Goal: Information Seeking & Learning: Learn about a topic

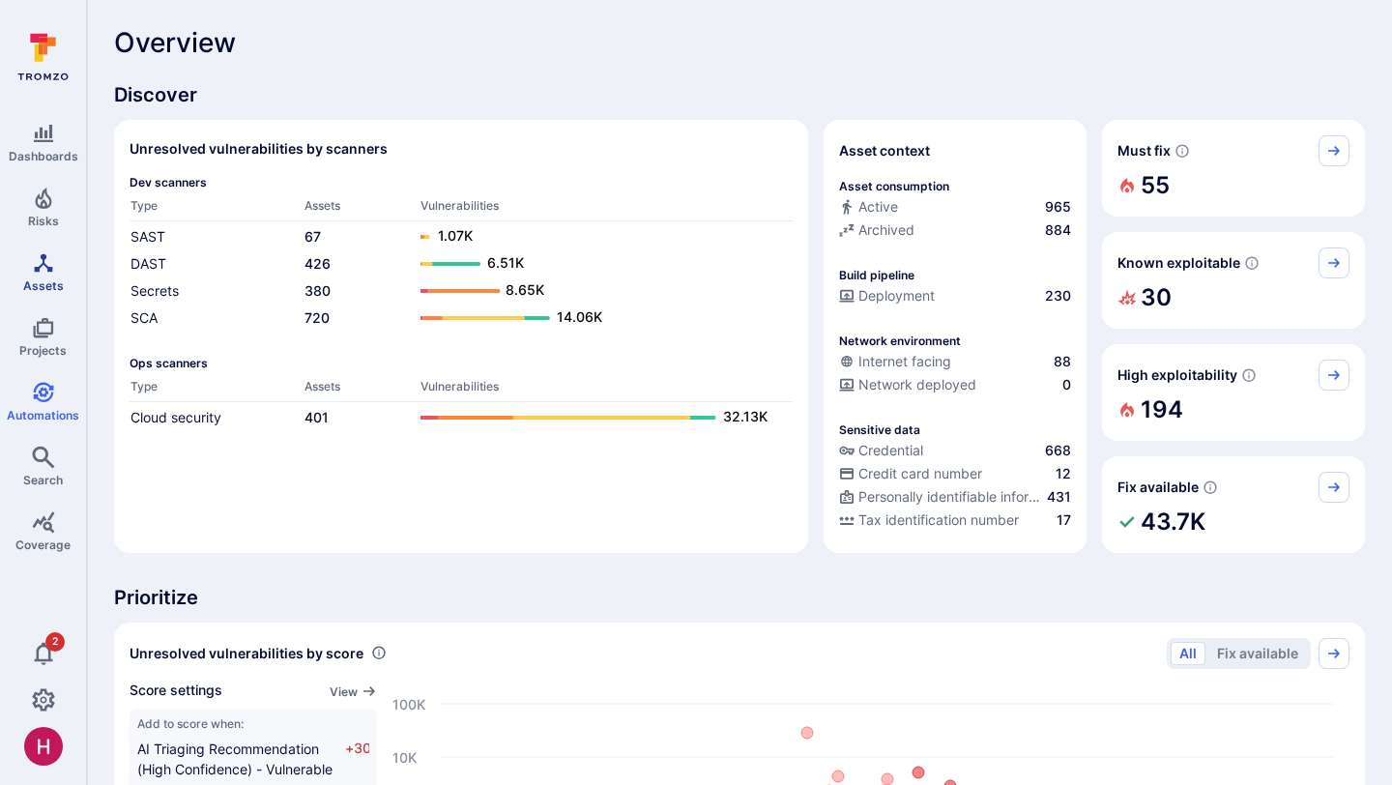
click at [55, 268] on link "Assets" at bounding box center [43, 272] width 86 height 57
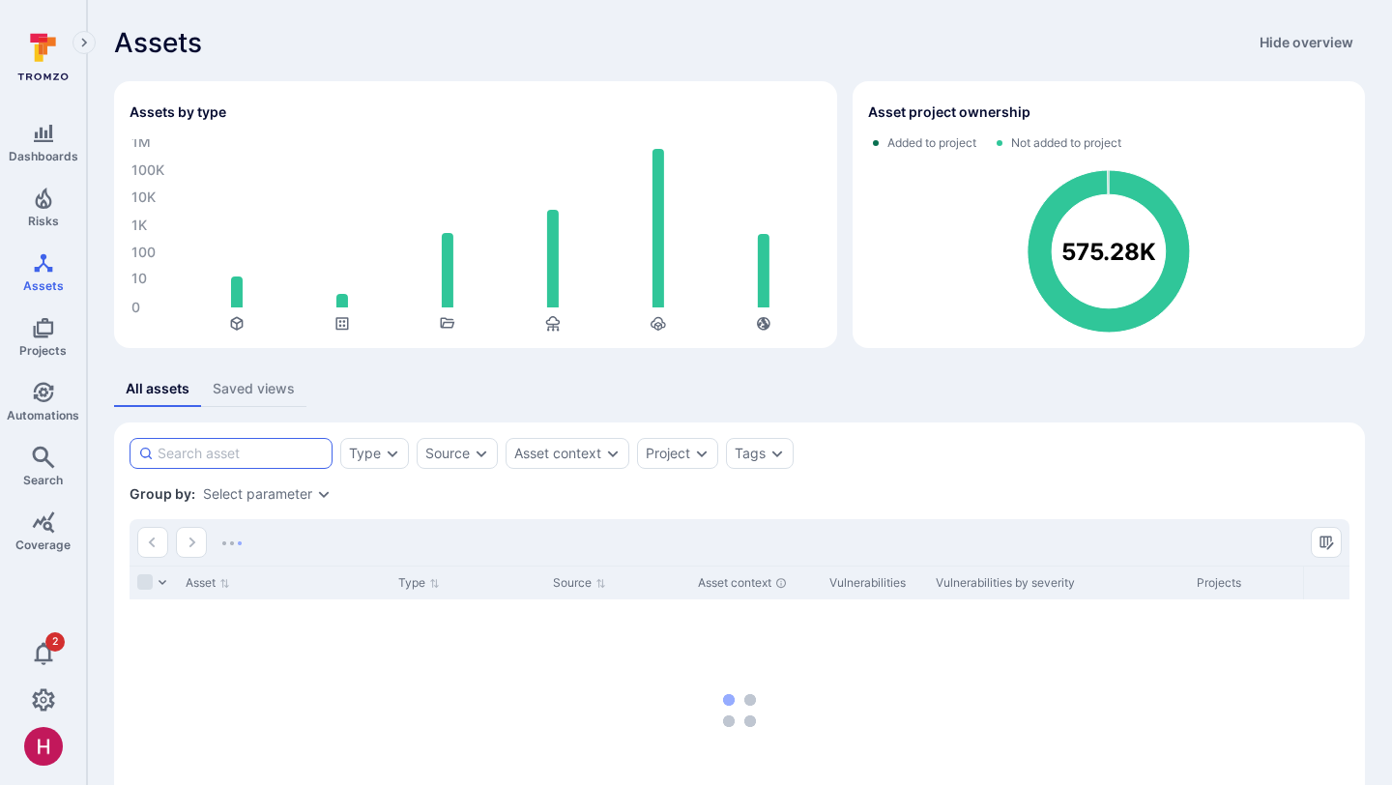
click at [305, 445] on input at bounding box center [241, 453] width 166 height 19
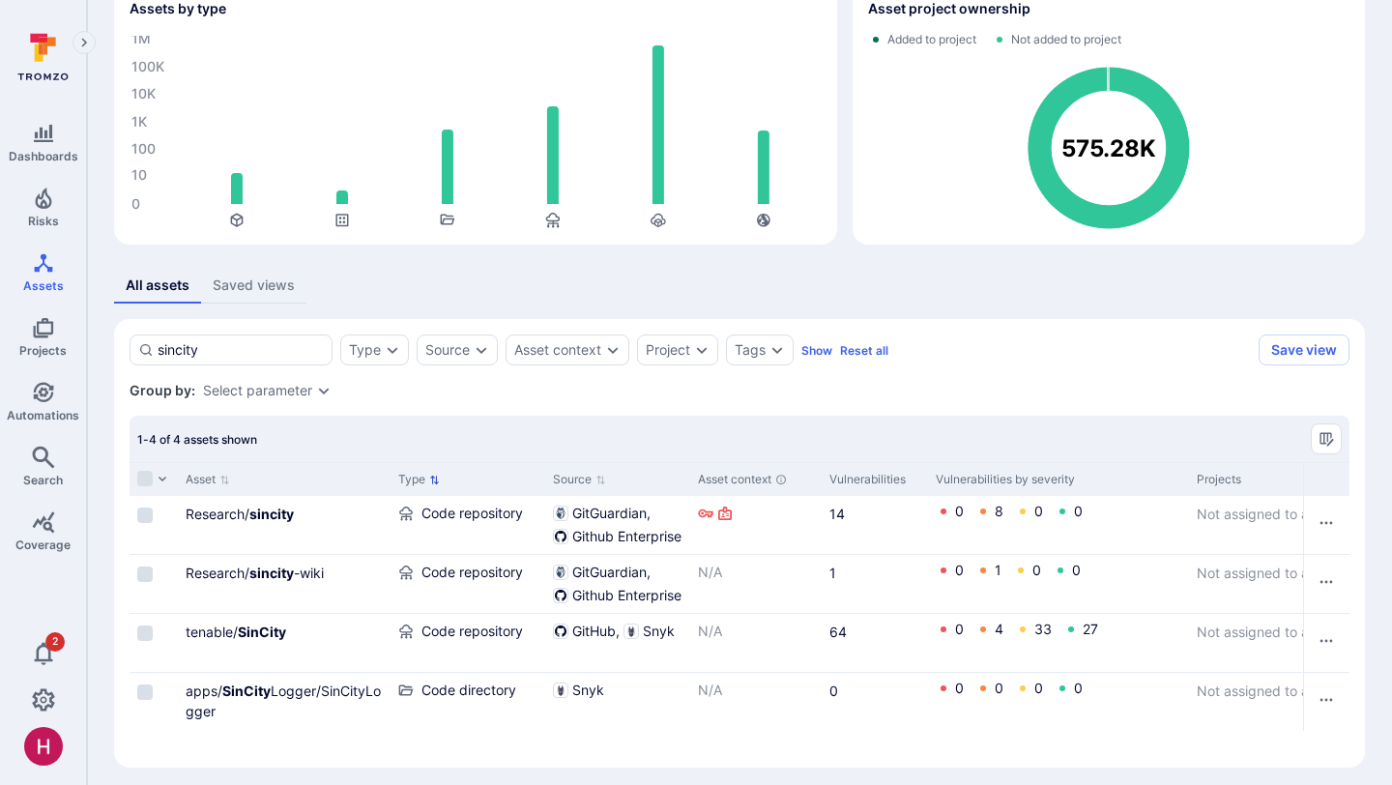
scroll to position [113, 0]
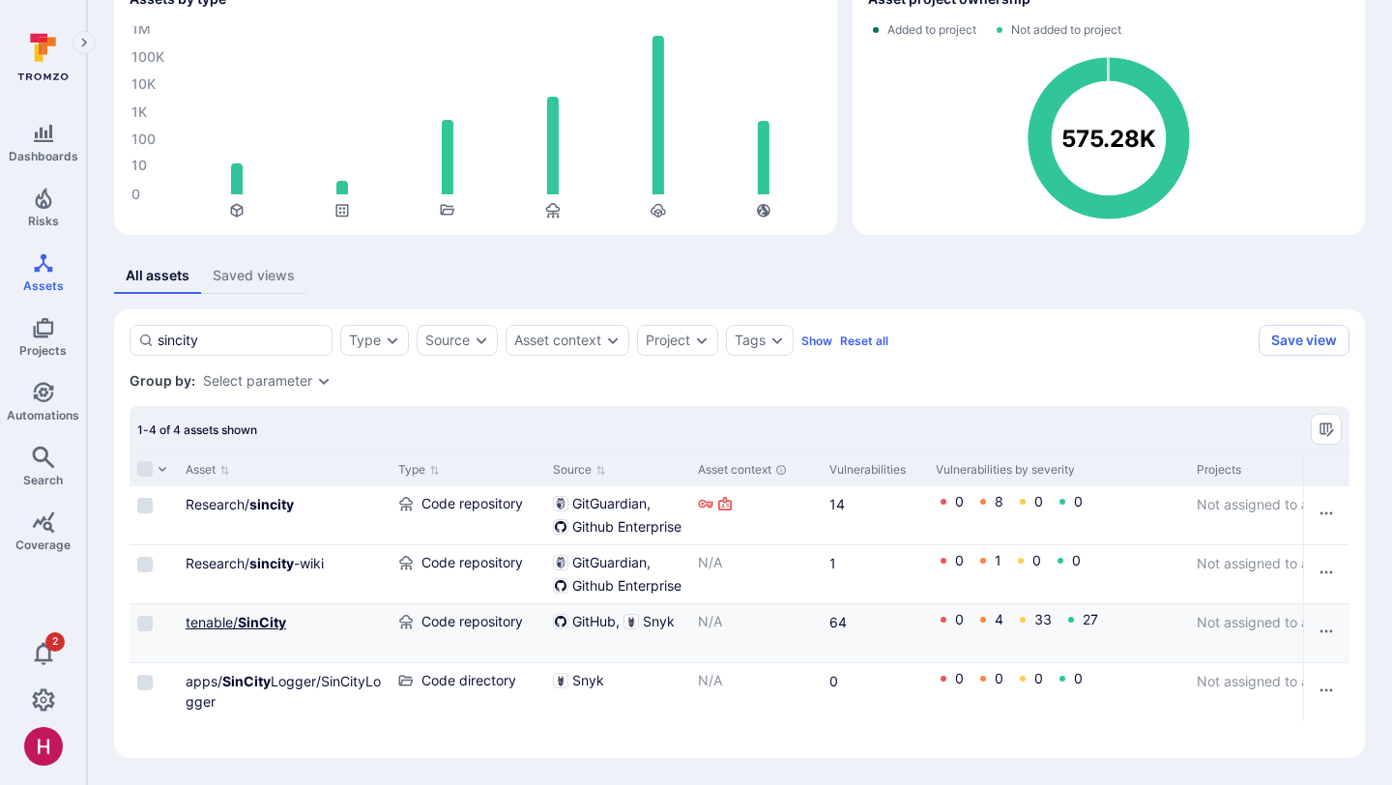
type input "sincity"
click at [254, 621] on b "SinCity" at bounding box center [262, 622] width 48 height 16
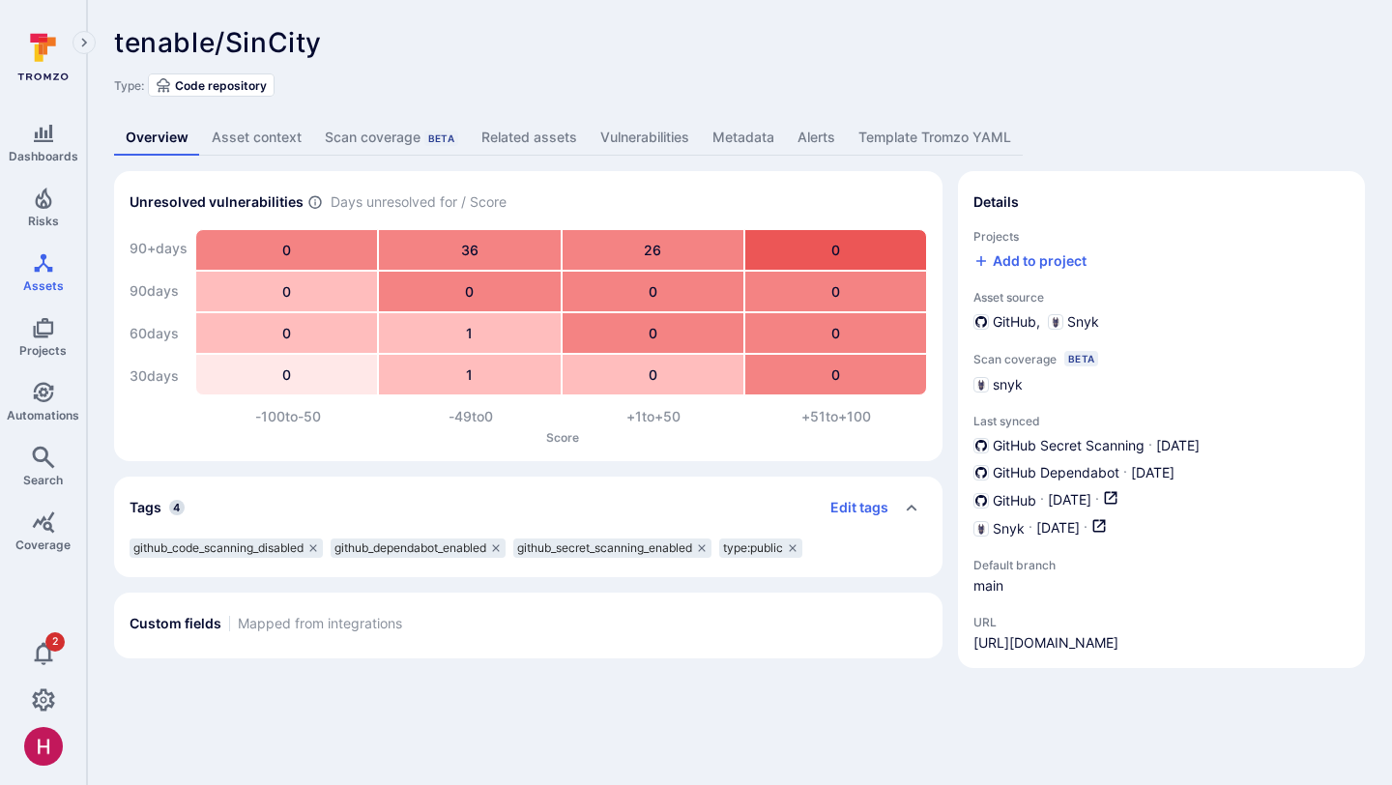
click at [639, 137] on link "Vulnerabilities" at bounding box center [645, 138] width 112 height 36
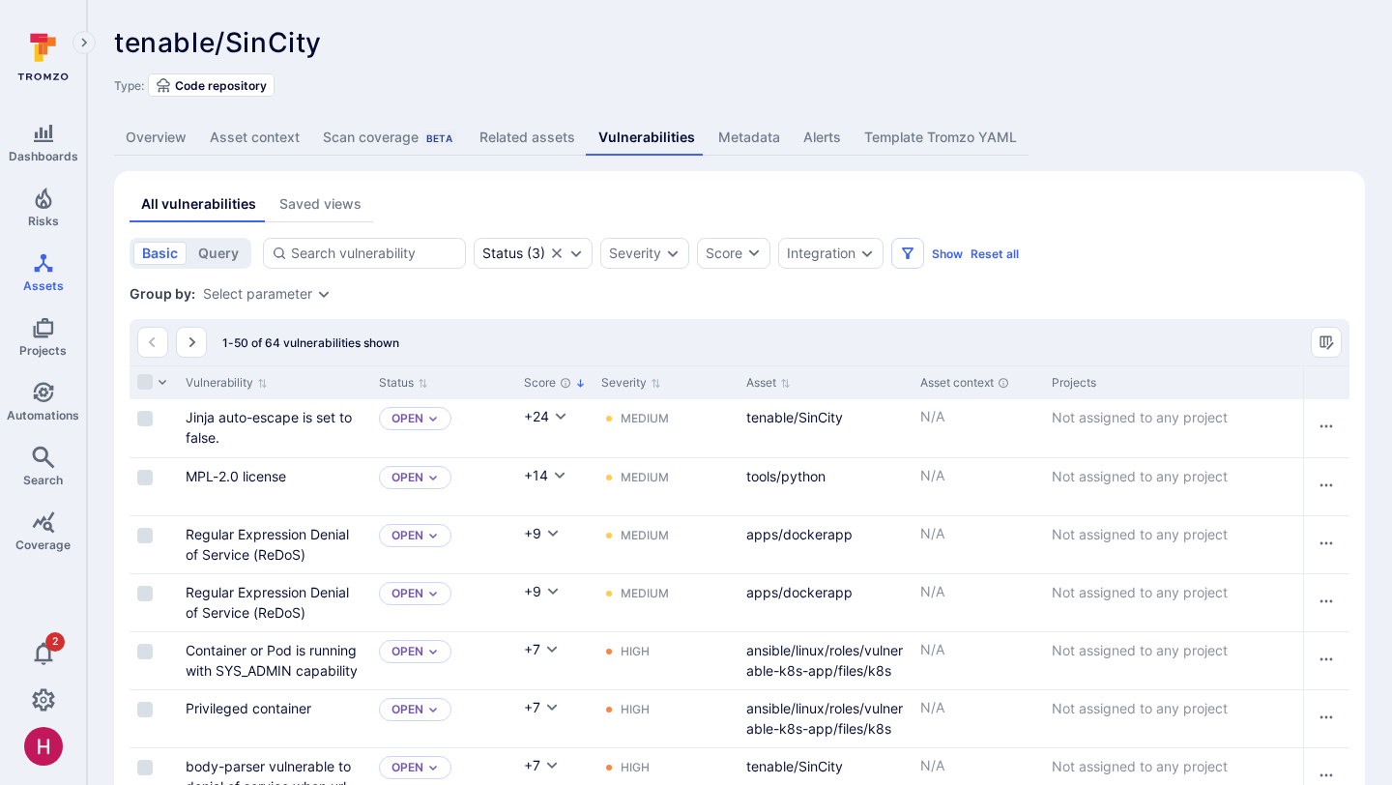
click at [154, 141] on link "Overview" at bounding box center [156, 138] width 84 height 36
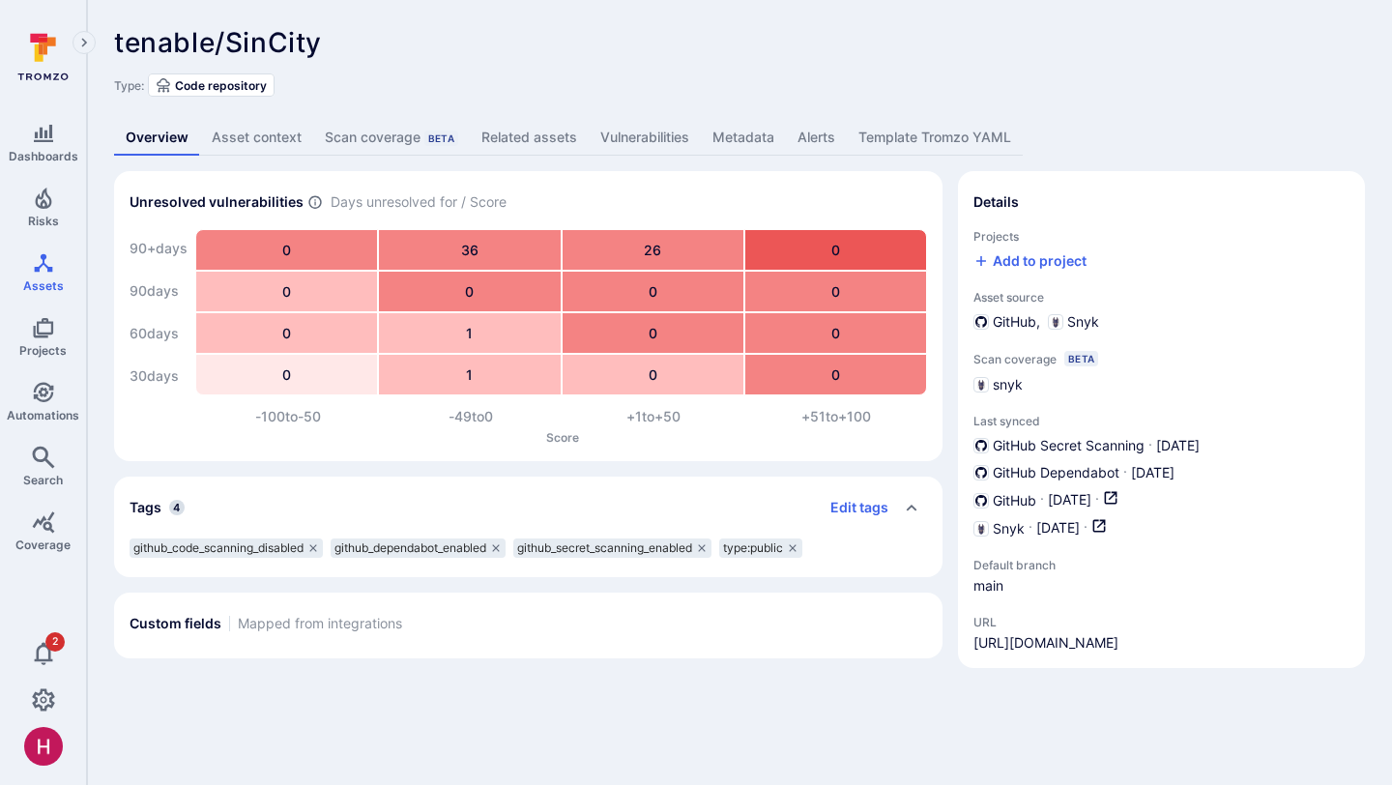
click at [839, 71] on div "tenable/SinCity ... Show more Type: Code repository" at bounding box center [739, 62] width 1251 height 70
click at [658, 17] on div "tenable/SinCity ... Show more Type: Code repository Overview Asset context Scan…" at bounding box center [739, 347] width 1305 height 695
click at [900, 48] on div "tenable/SinCity ... Show more" at bounding box center [601, 42] width 974 height 31
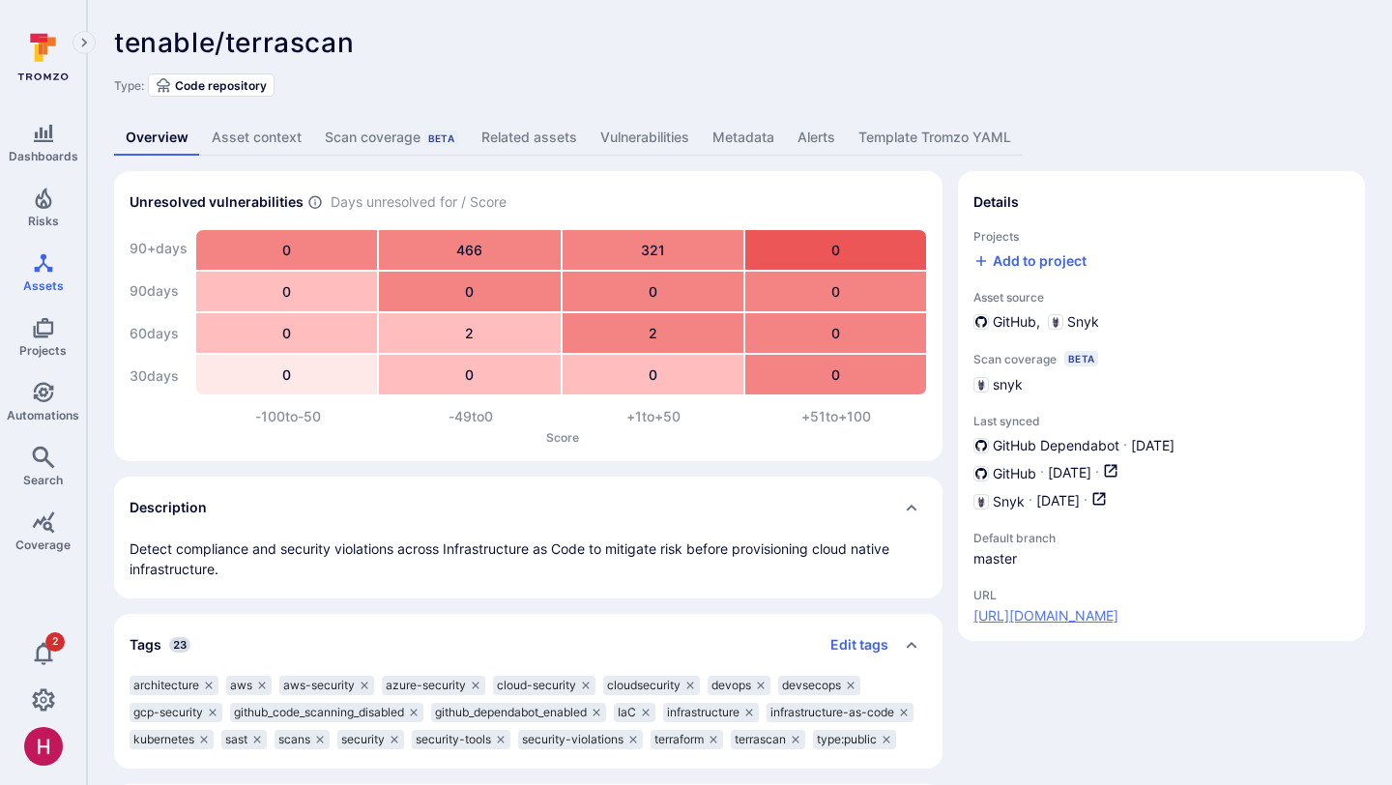
click at [1063, 609] on link "https://github.com/tenable/terrascan" at bounding box center [1045, 615] width 145 height 19
click at [519, 160] on div "tenable/terrascan ... Show more Type: Code repository Overview Asset context Sc…" at bounding box center [739, 438] width 1305 height 877
click at [518, 139] on link "Related assets" at bounding box center [529, 138] width 119 height 36
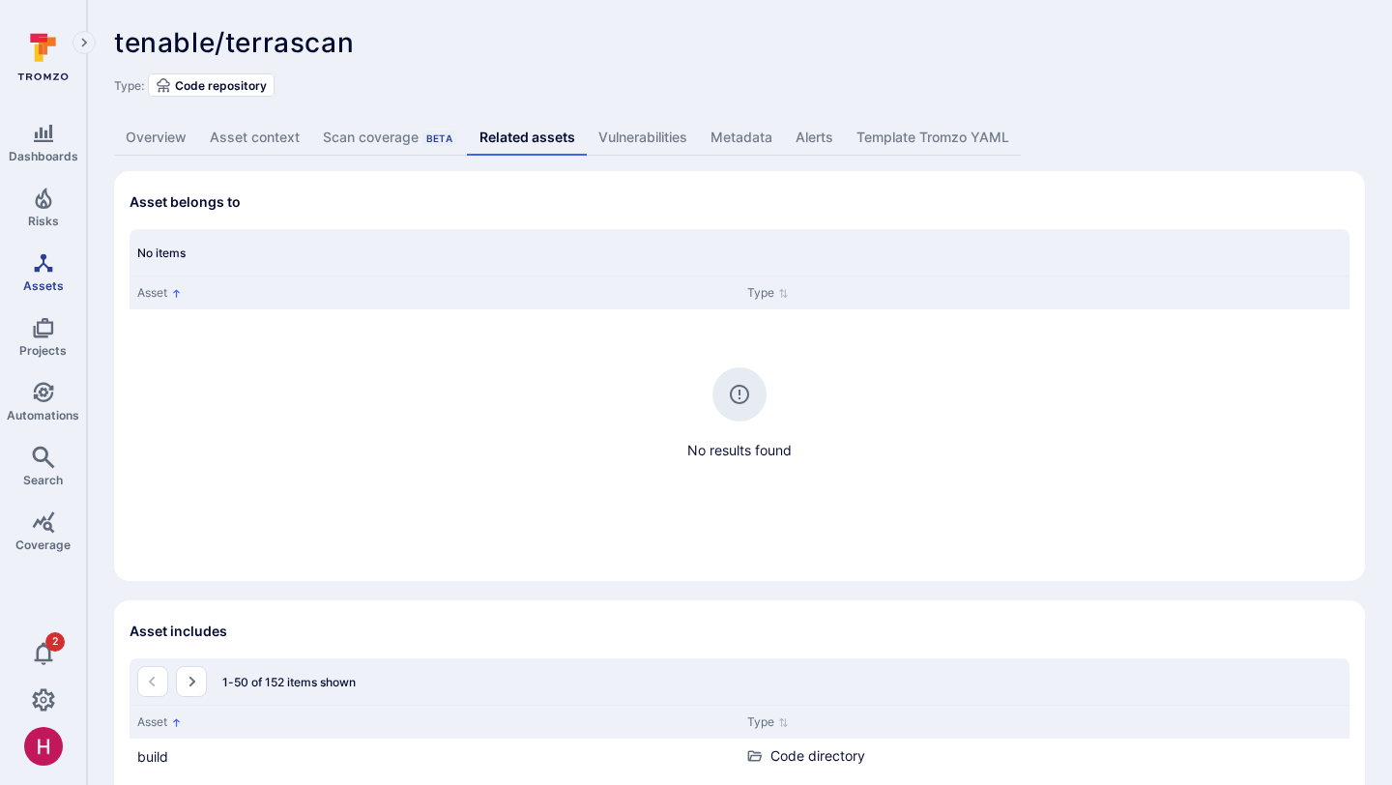
click at [43, 273] on icon "Assets" at bounding box center [43, 262] width 23 height 23
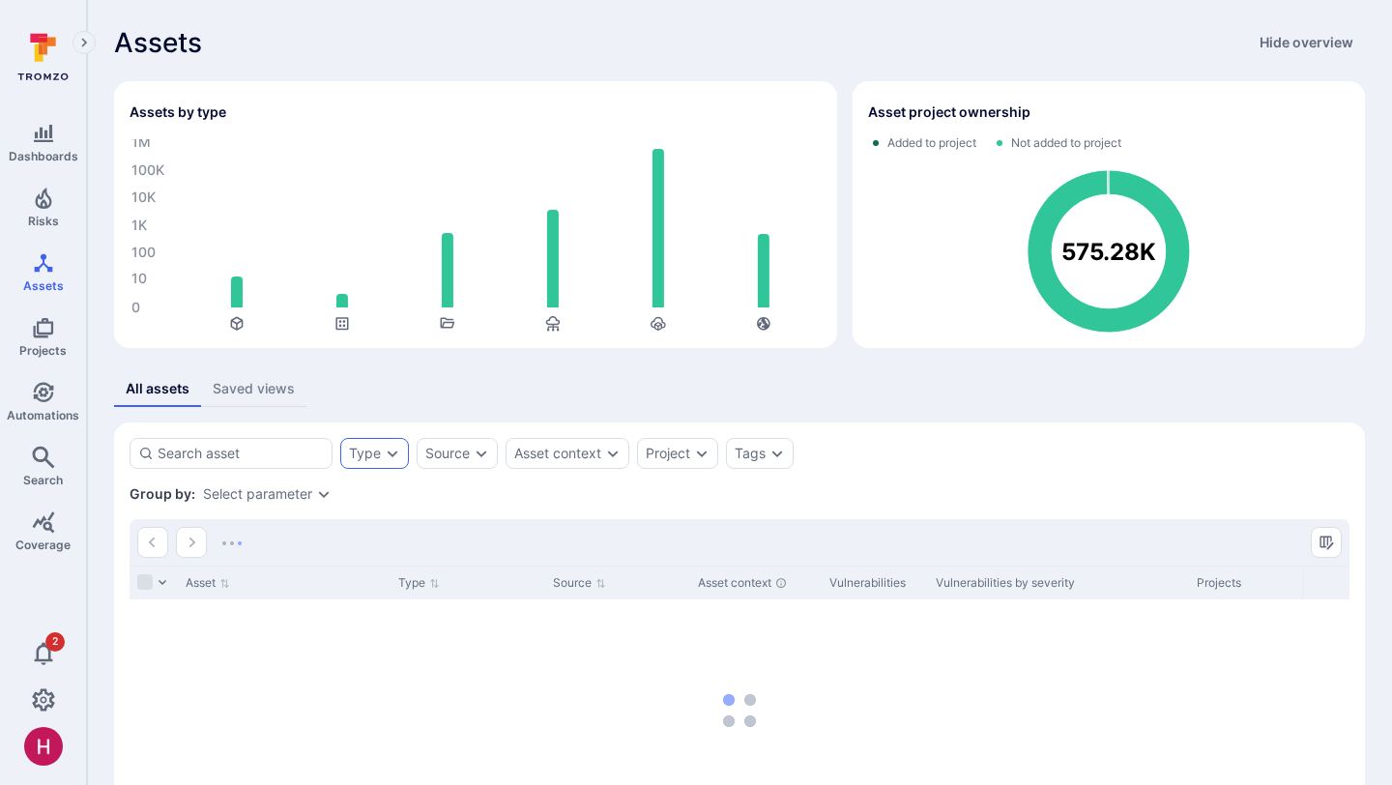
click at [385, 452] on icon "Expand dropdown" at bounding box center [392, 453] width 15 height 15
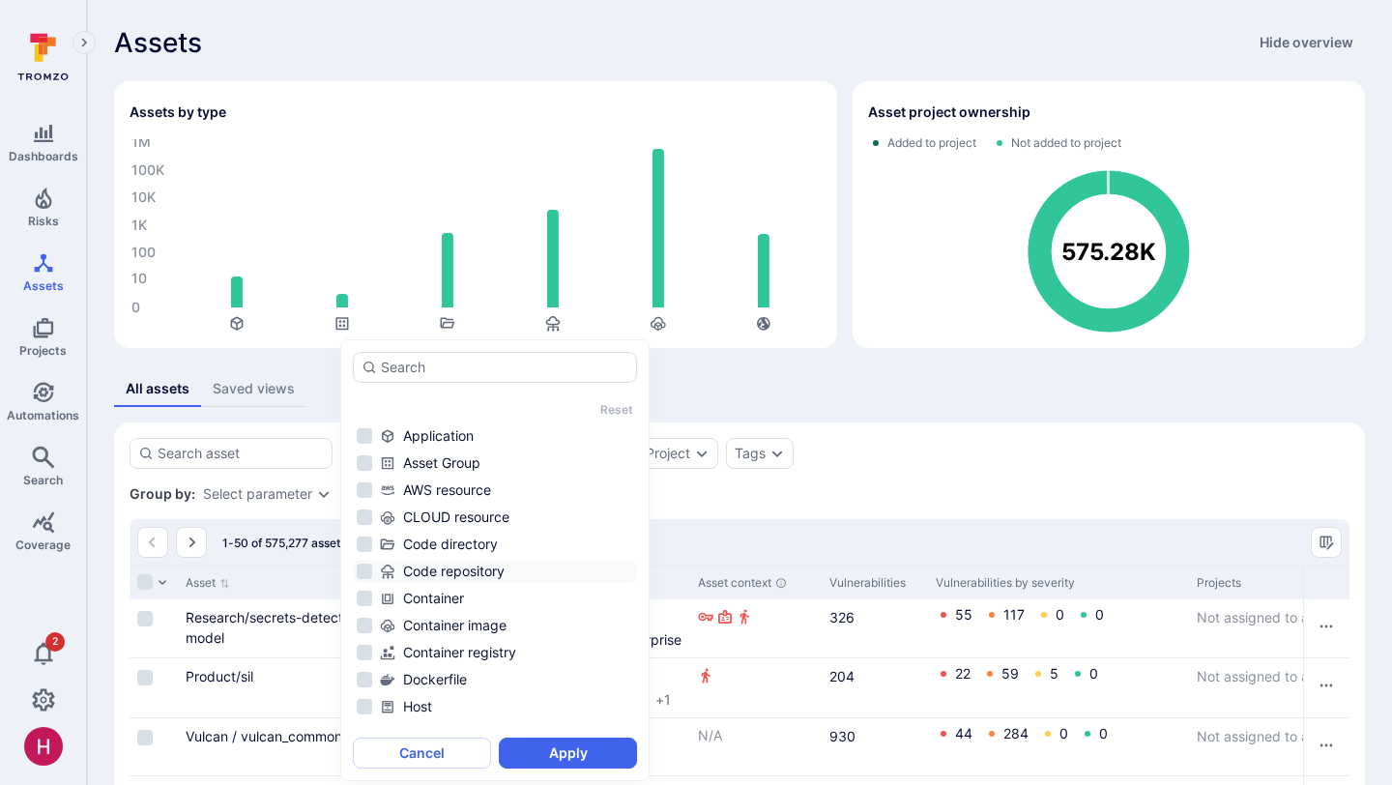
click at [364, 564] on li "Code repository" at bounding box center [495, 571] width 284 height 23
click at [561, 750] on button "Apply" at bounding box center [568, 752] width 138 height 31
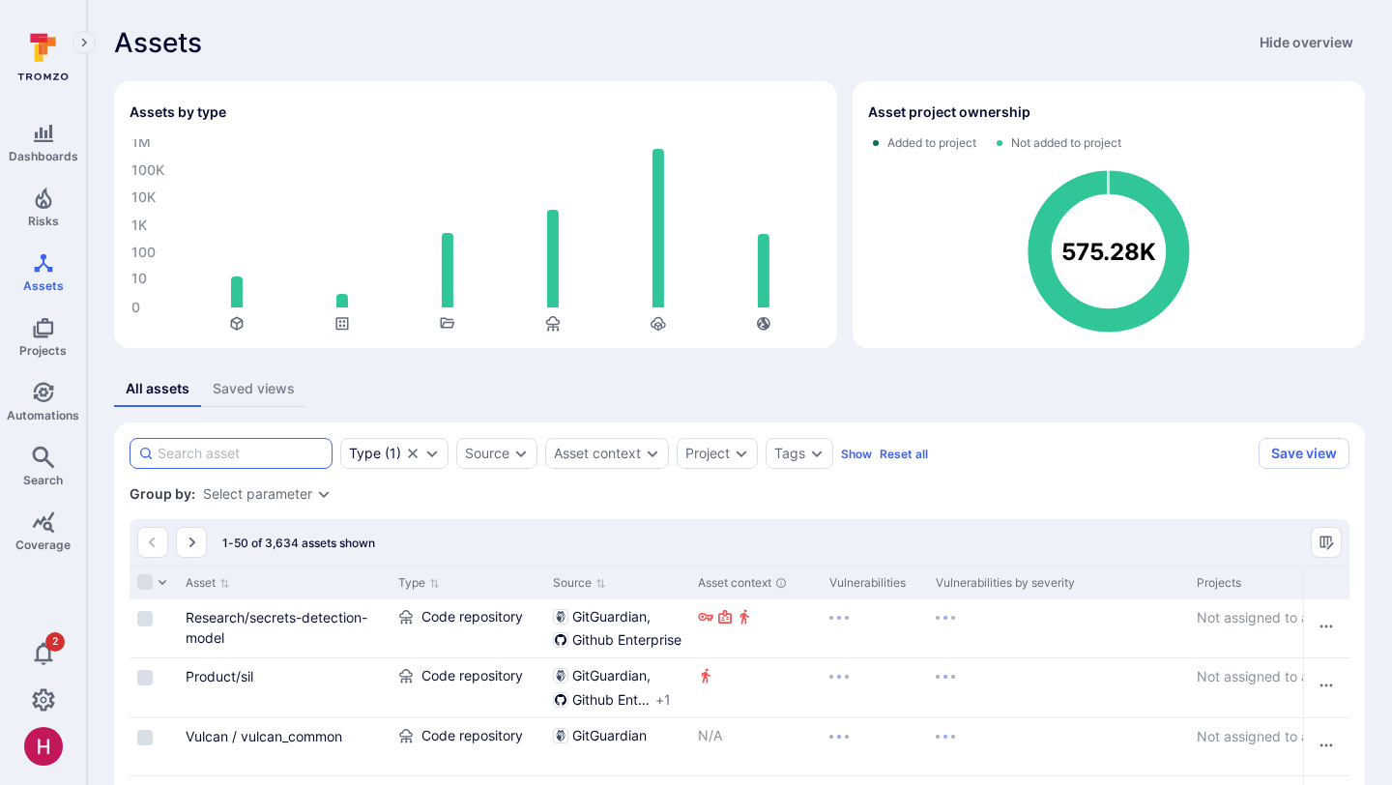
click at [260, 462] on input at bounding box center [241, 453] width 166 height 19
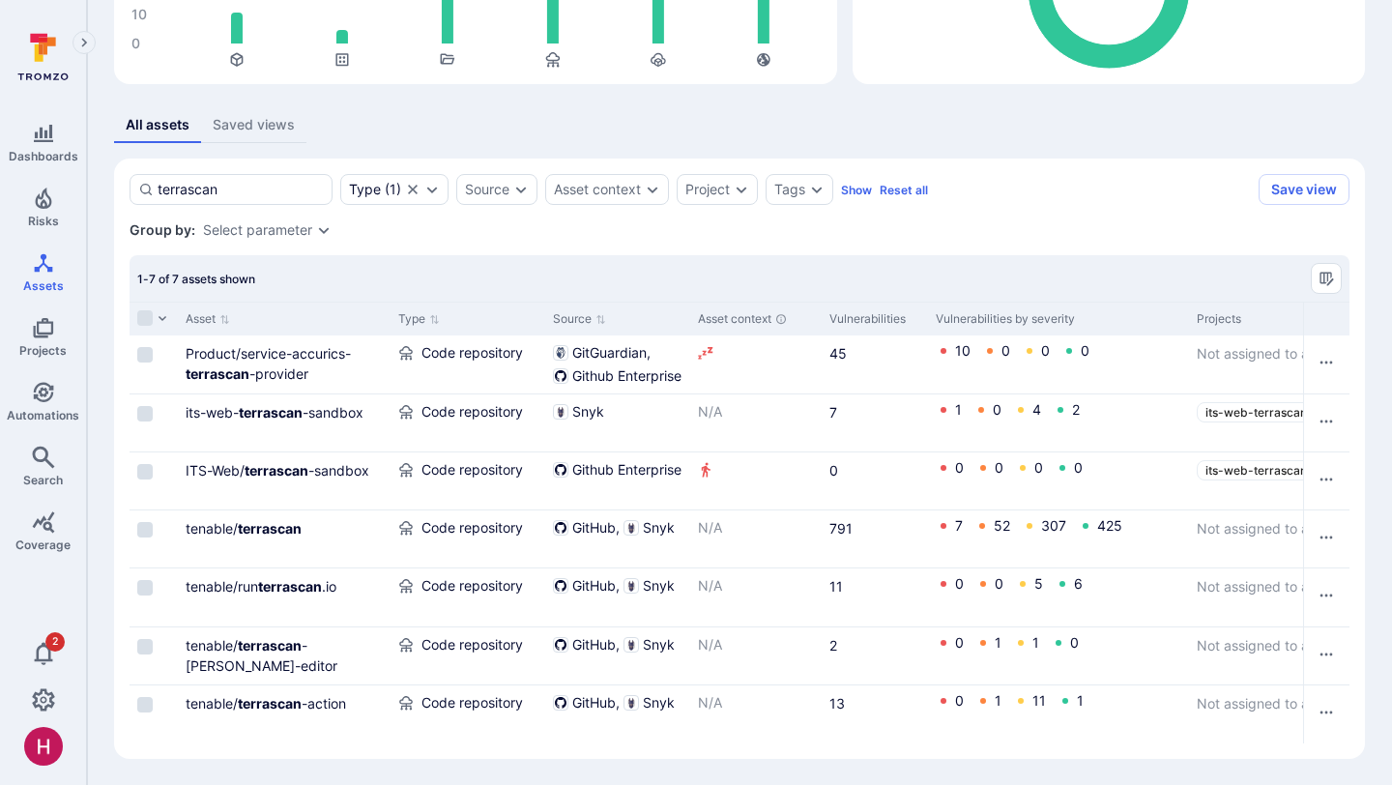
scroll to position [265, 0]
type input "terrascan"
click at [249, 525] on b "terrascan" at bounding box center [270, 527] width 64 height 16
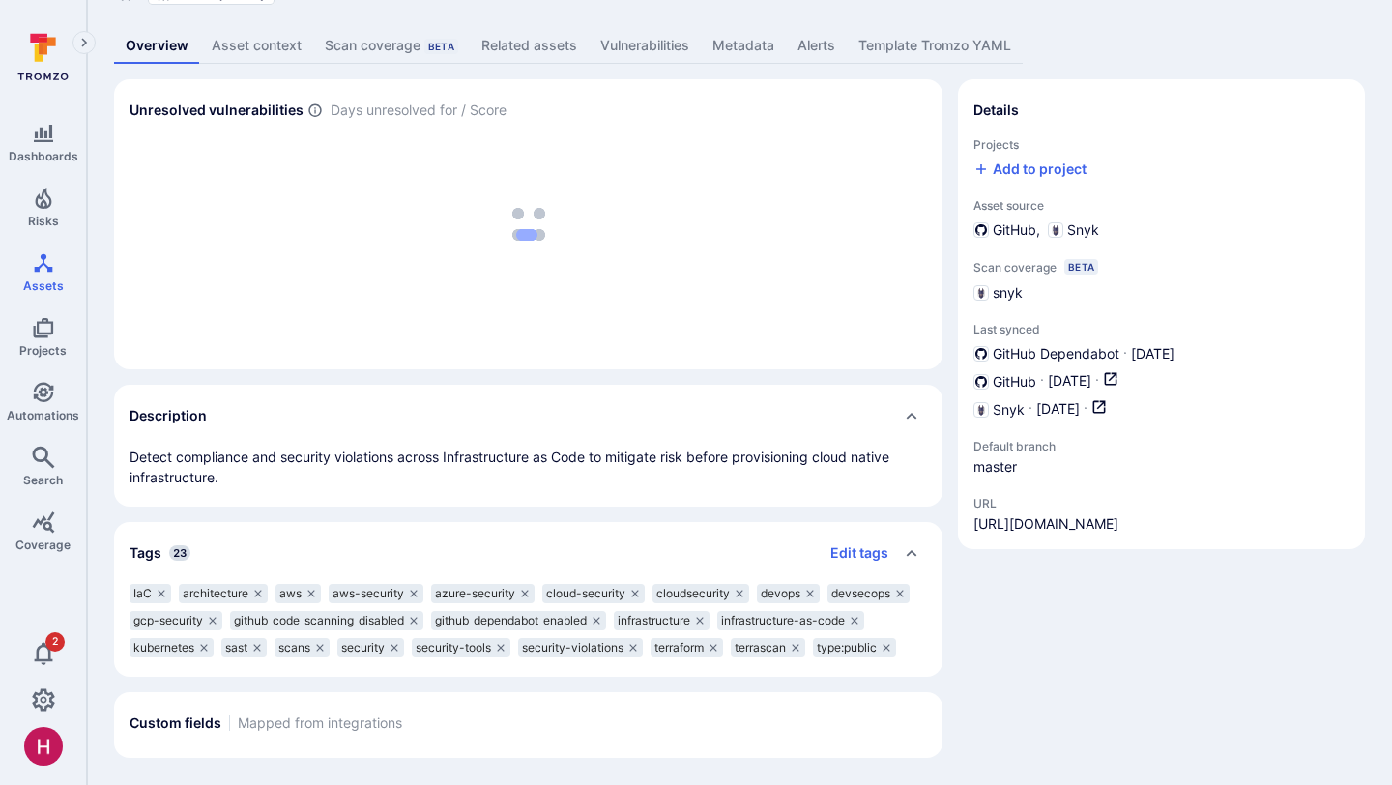
scroll to position [92, 0]
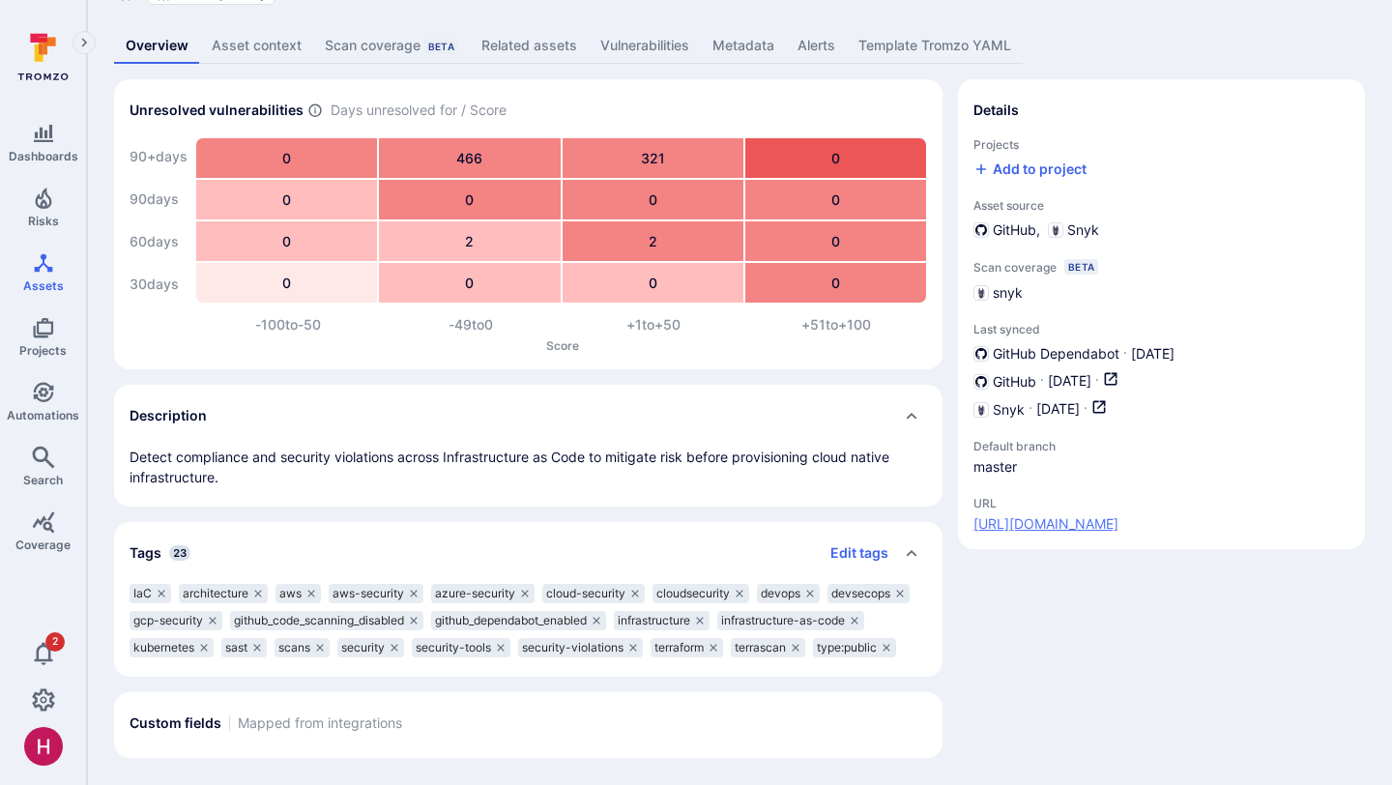
click at [1092, 521] on link "https://github.com/tenable/terrascan" at bounding box center [1045, 523] width 145 height 19
click at [1103, 630] on div "Details Projects Add to project Asset source GitHub Snyk Scan coverage Beta sny…" at bounding box center [1161, 418] width 407 height 678
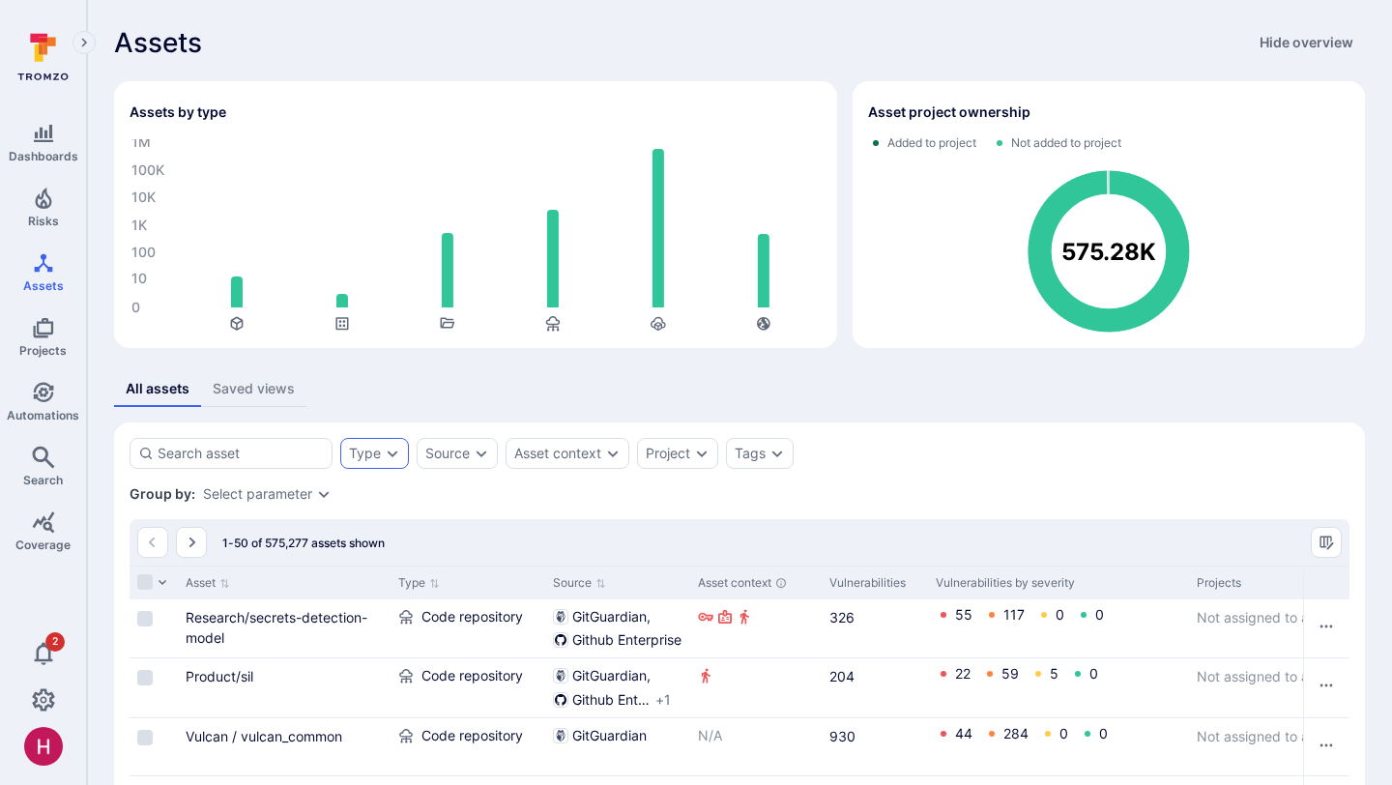
click at [379, 443] on div "Type" at bounding box center [374, 453] width 69 height 31
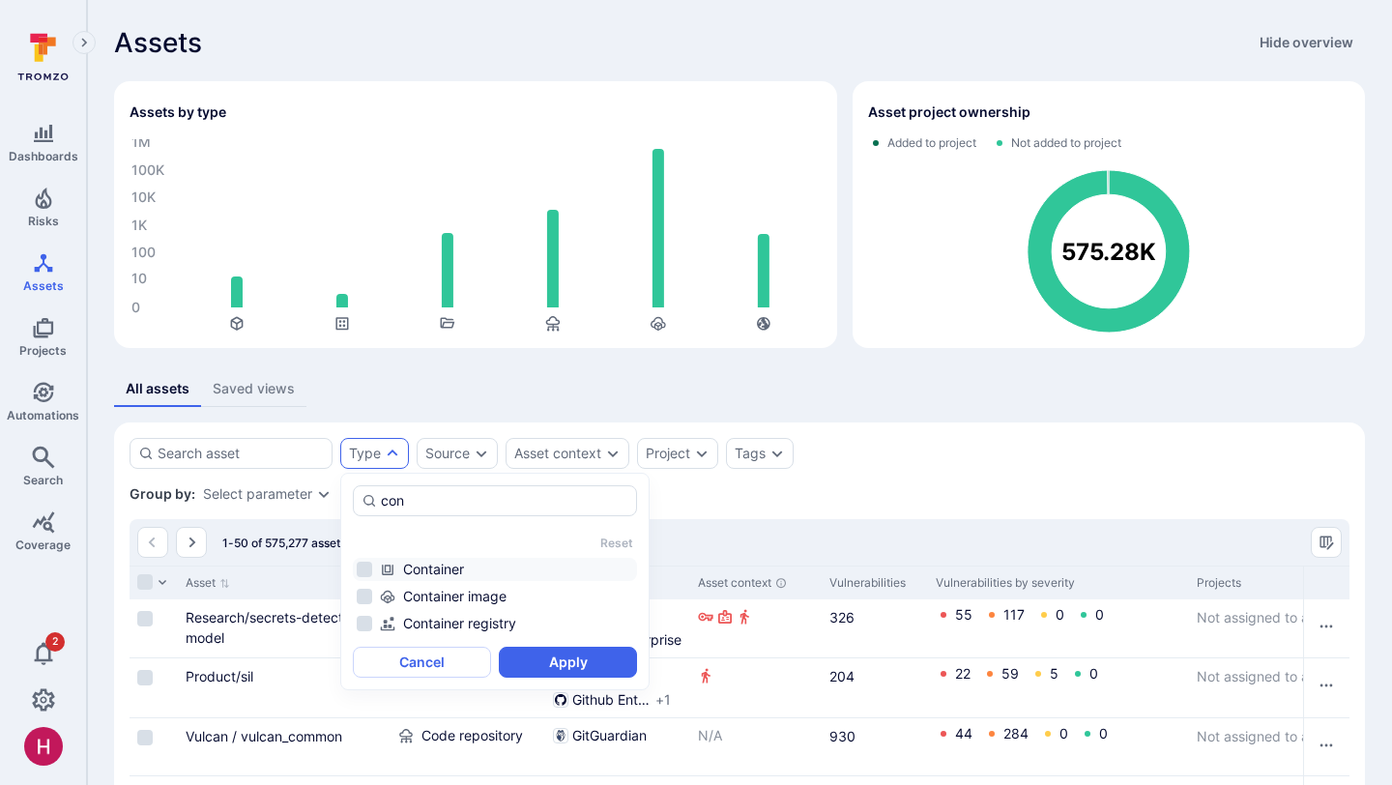
click at [445, 574] on div "Container" at bounding box center [506, 569] width 253 height 19
click at [446, 595] on div "Container image" at bounding box center [506, 596] width 253 height 19
type input "con"
click at [539, 662] on button "Apply" at bounding box center [568, 662] width 138 height 31
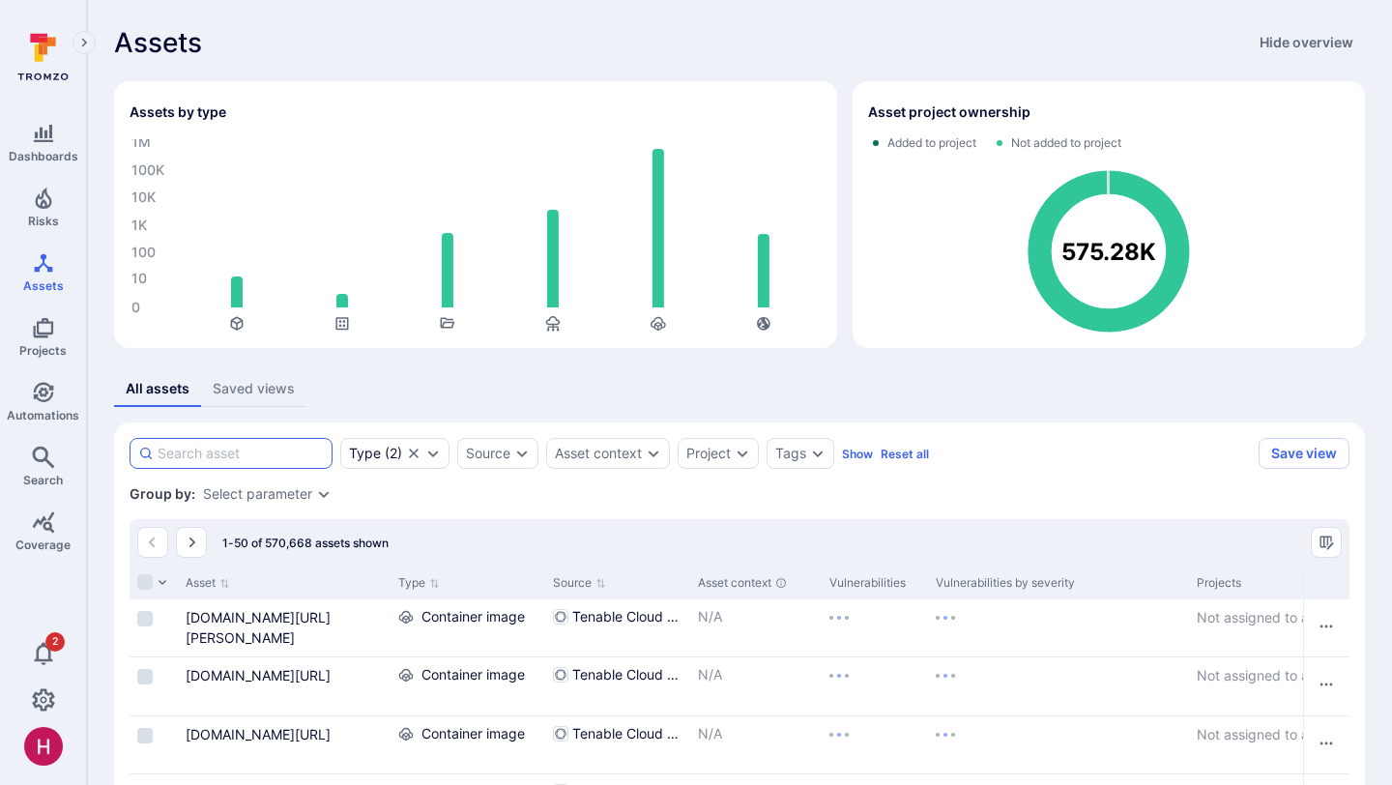
click at [259, 450] on input at bounding box center [241, 453] width 166 height 19
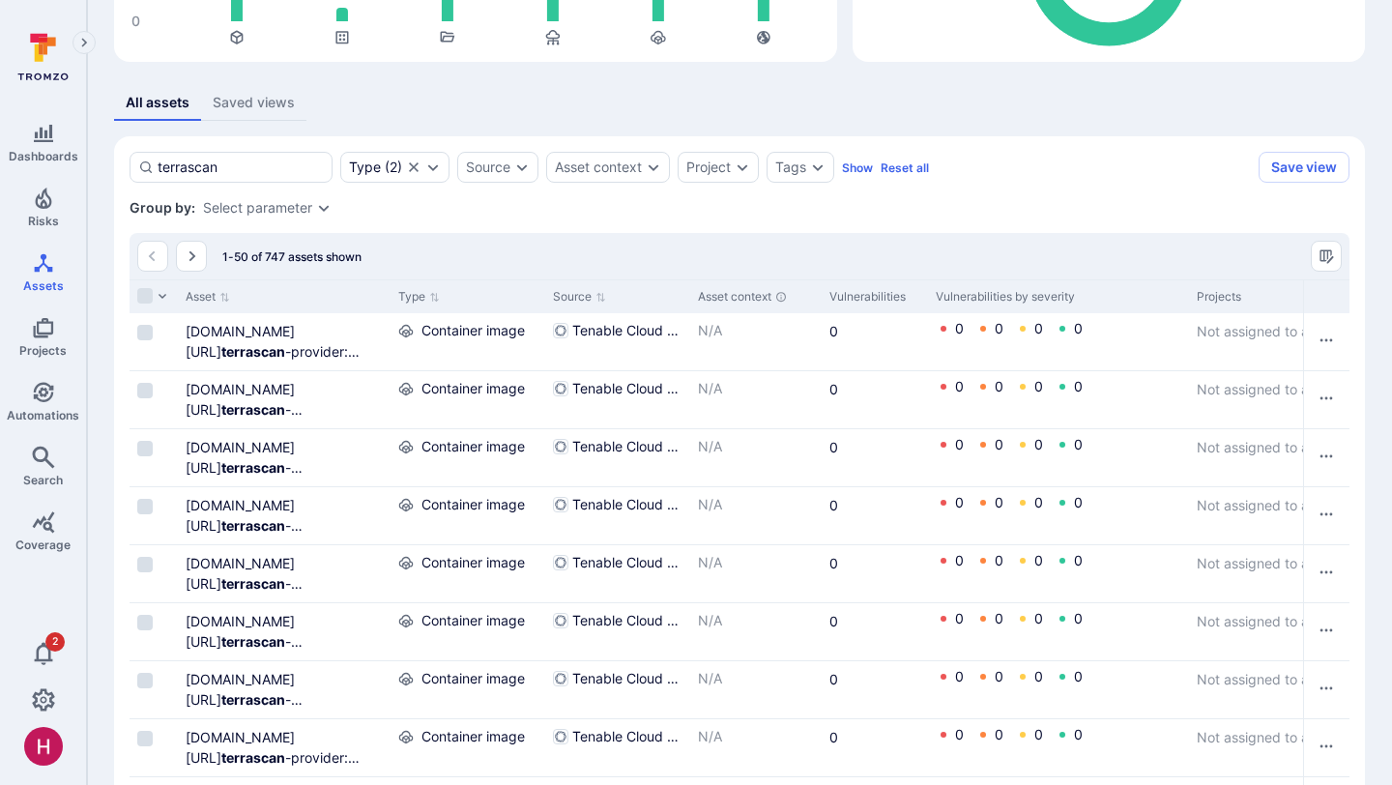
scroll to position [299, 0]
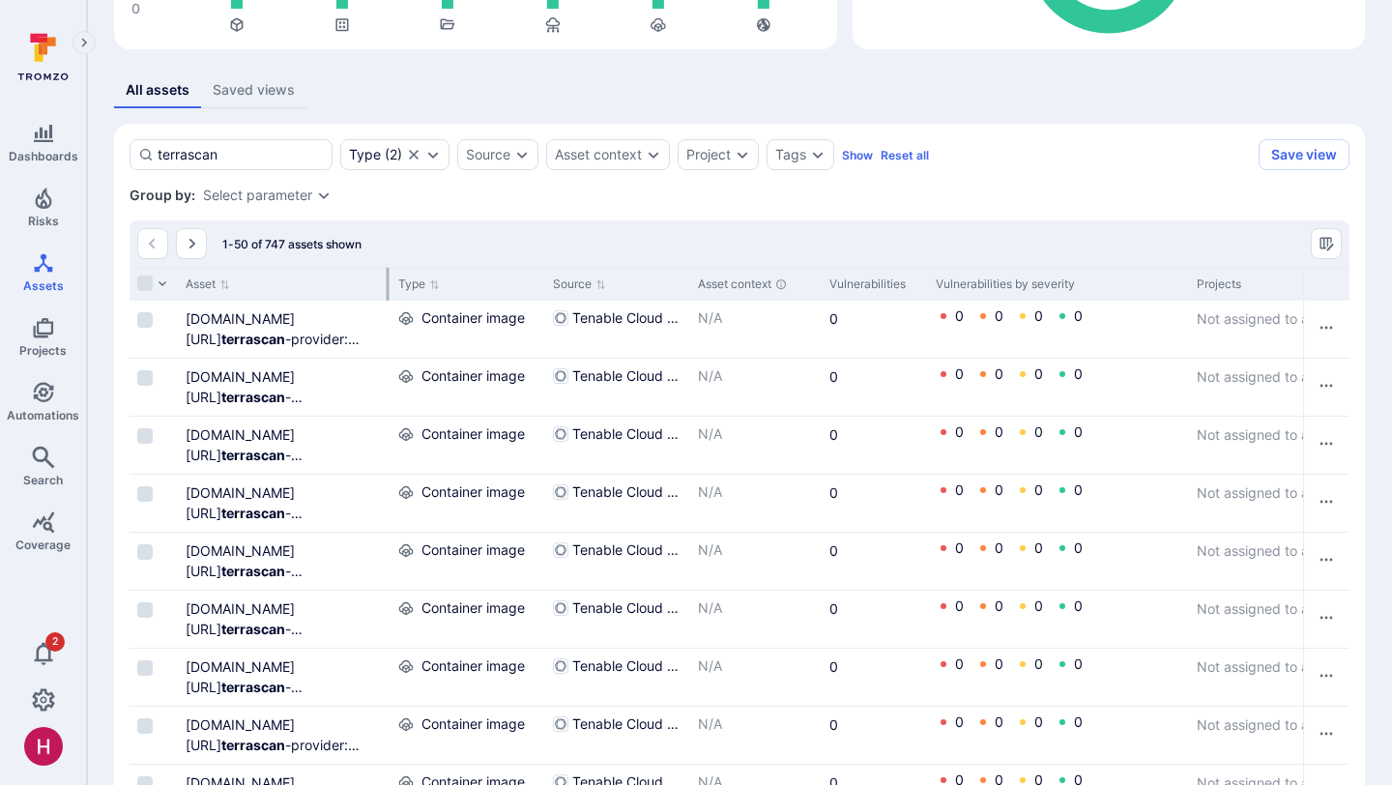
type input "terrascan"
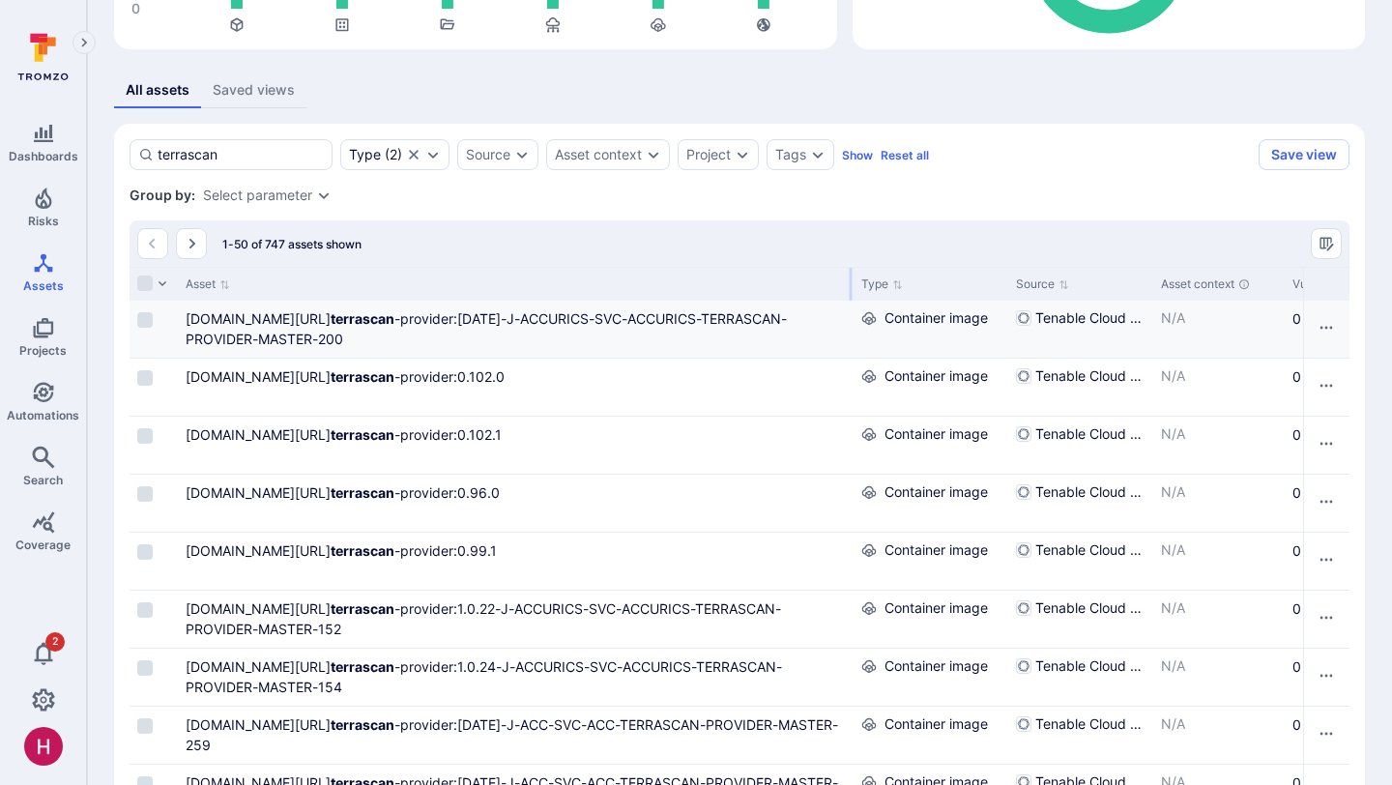
drag, startPoint x: 388, startPoint y: 286, endPoint x: 851, endPoint y: 311, distance: 463.6
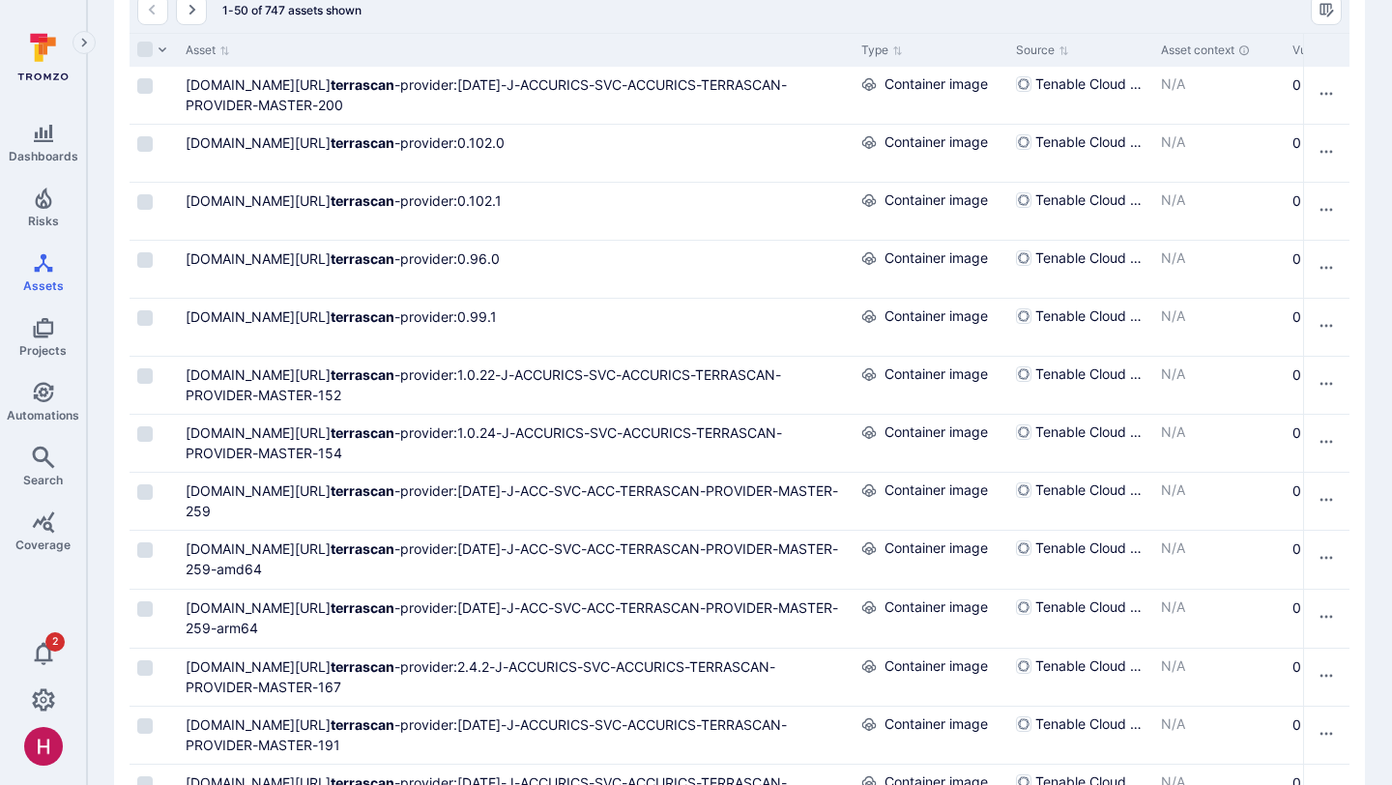
scroll to position [0, 0]
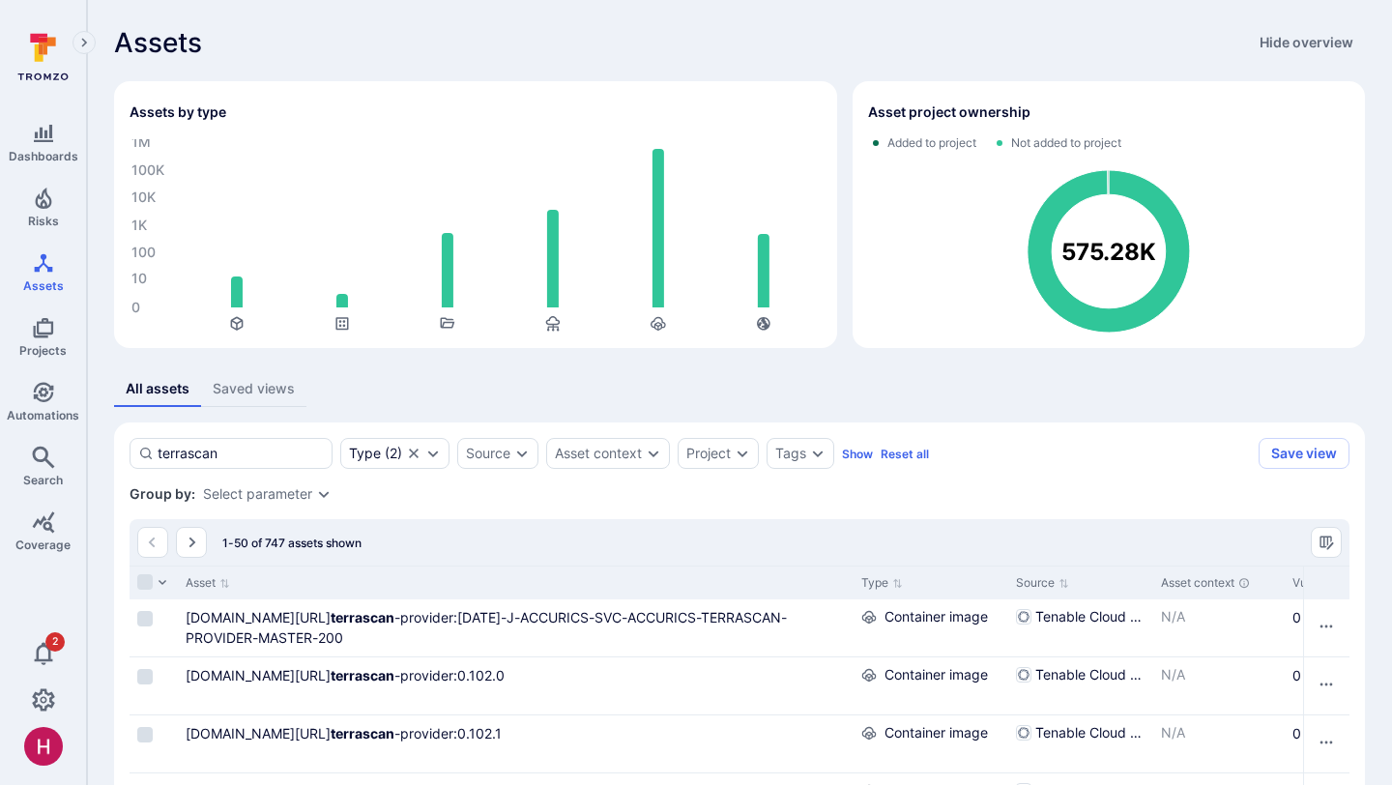
click at [67, 52] on icon at bounding box center [43, 57] width 86 height 68
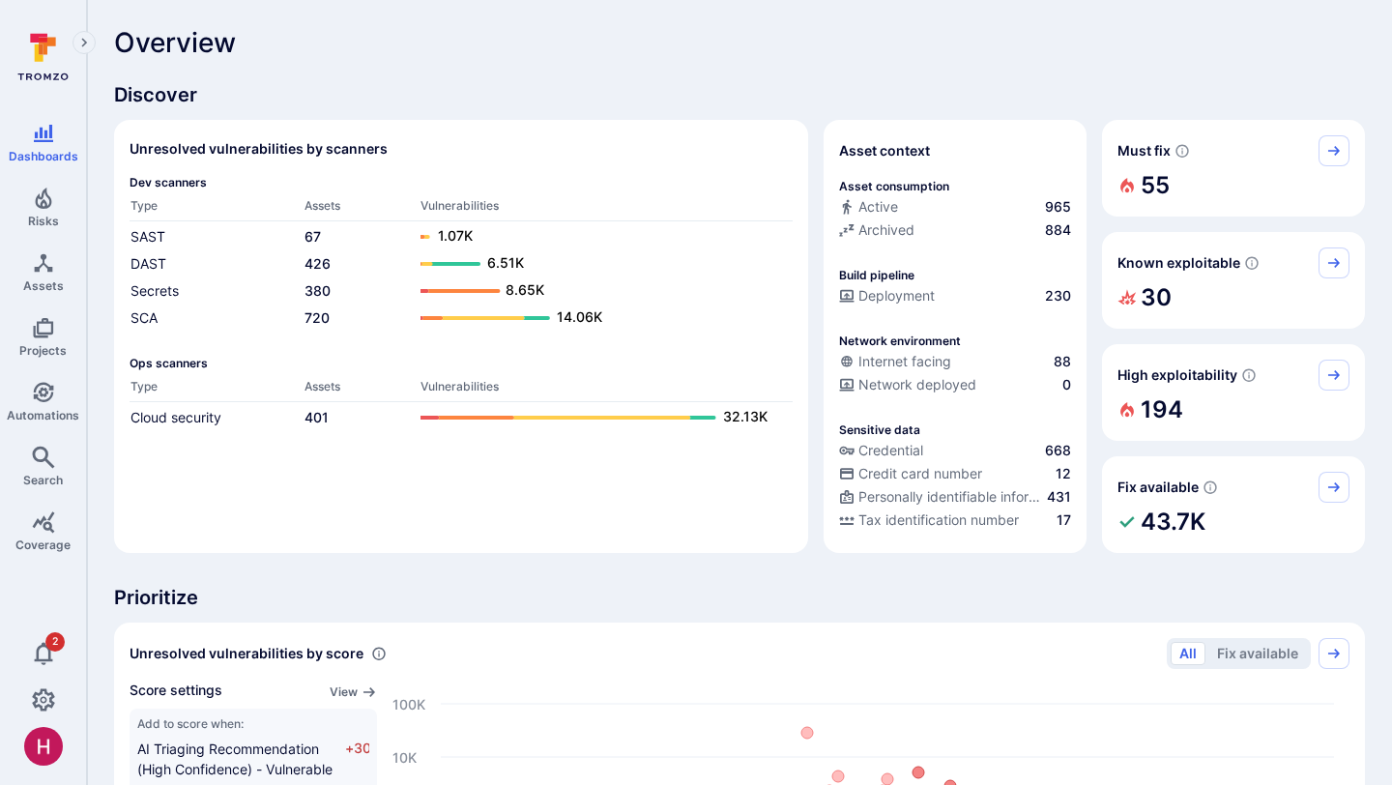
click at [1165, 183] on h2 "55" at bounding box center [1154, 185] width 29 height 39
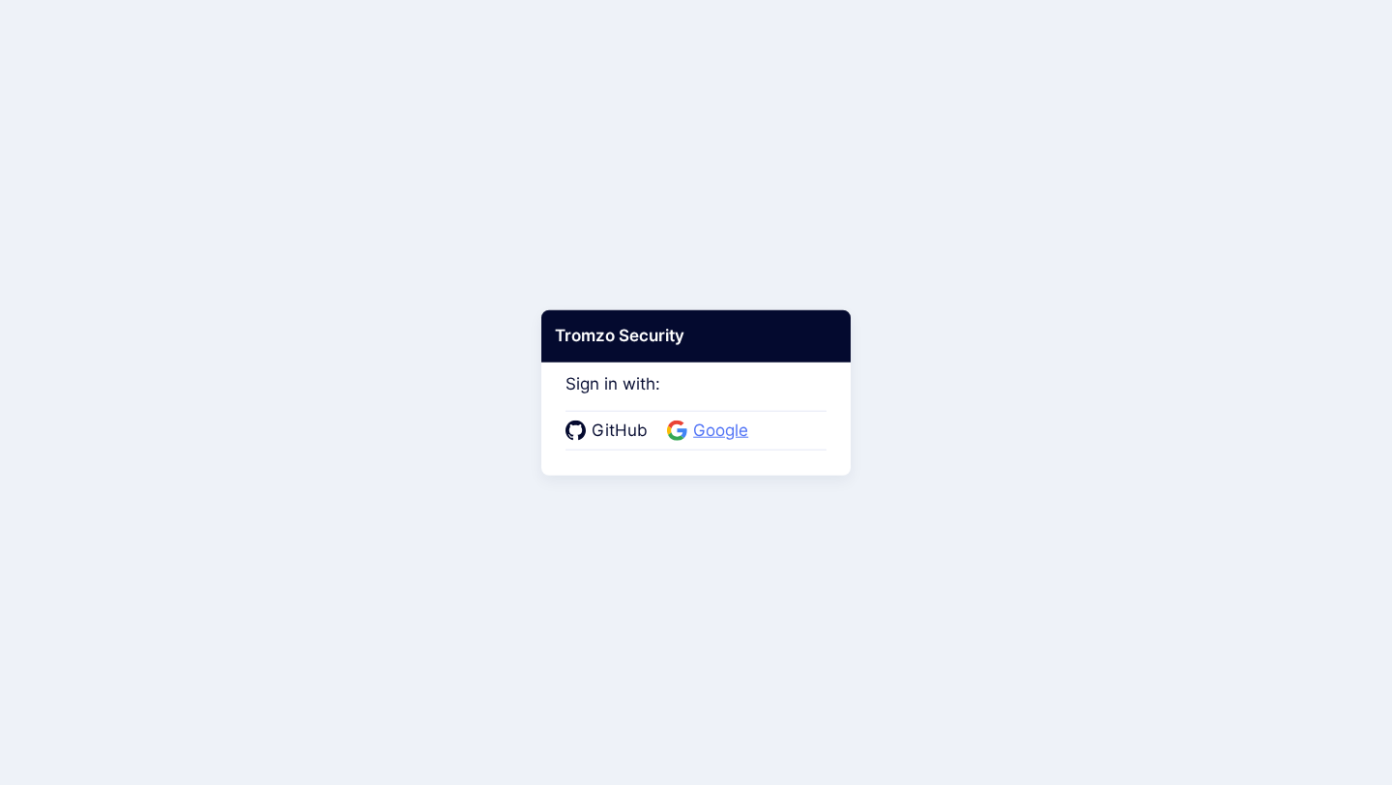
click at [719, 428] on span "Google" at bounding box center [720, 430] width 67 height 25
